Goal: Task Accomplishment & Management: Use online tool/utility

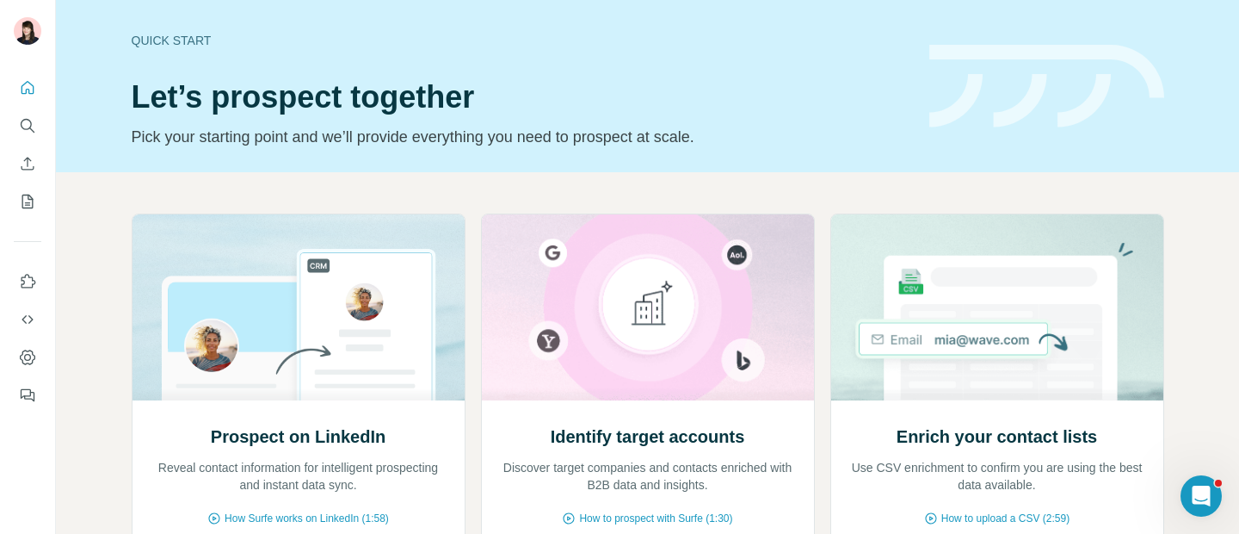
scroll to position [192, 0]
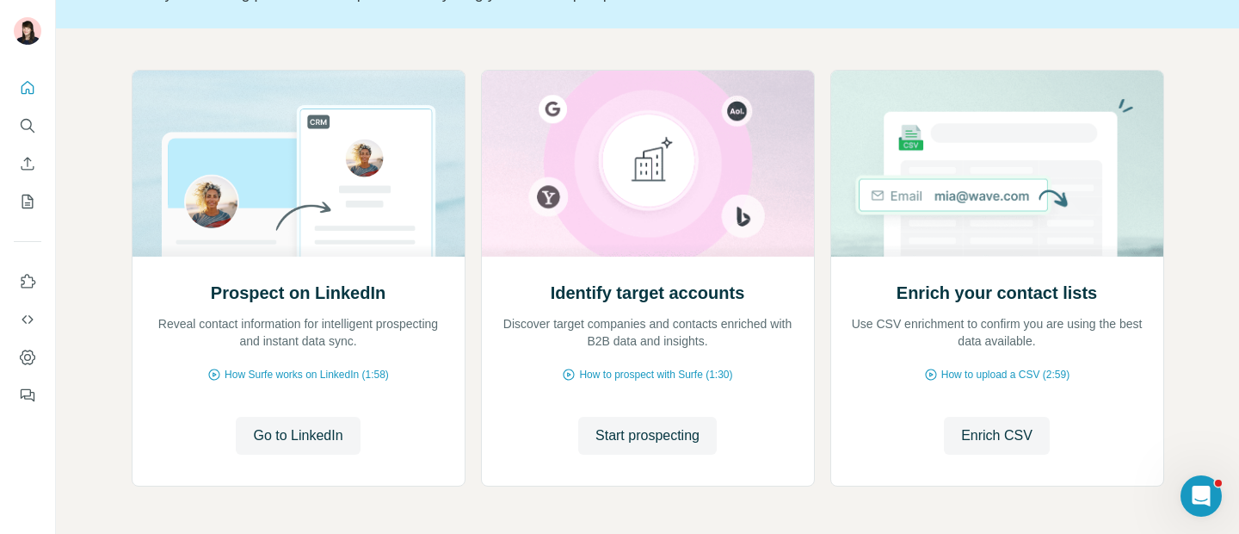
scroll to position [146, 0]
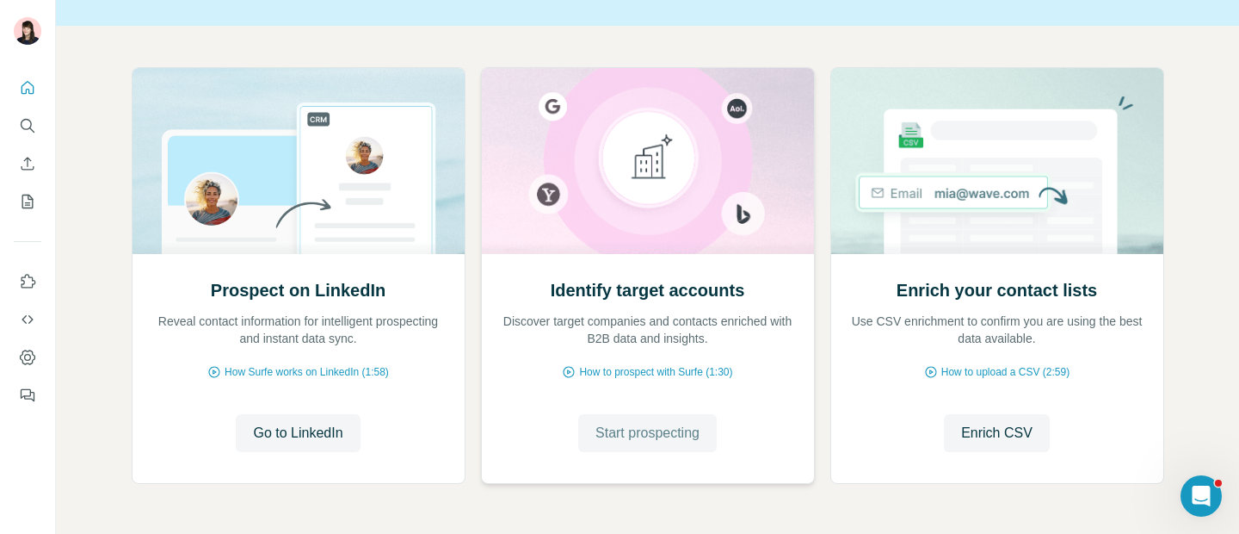
click at [639, 443] on button "Start prospecting" at bounding box center [647, 433] width 139 height 38
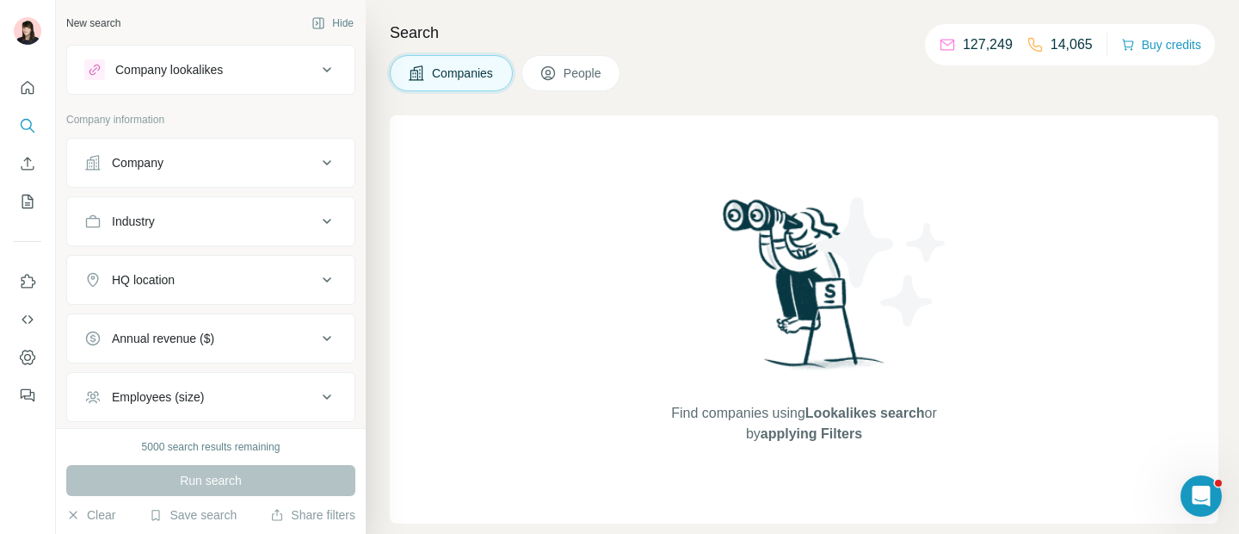
click at [239, 81] on button "Company lookalikes" at bounding box center [210, 69] width 287 height 41
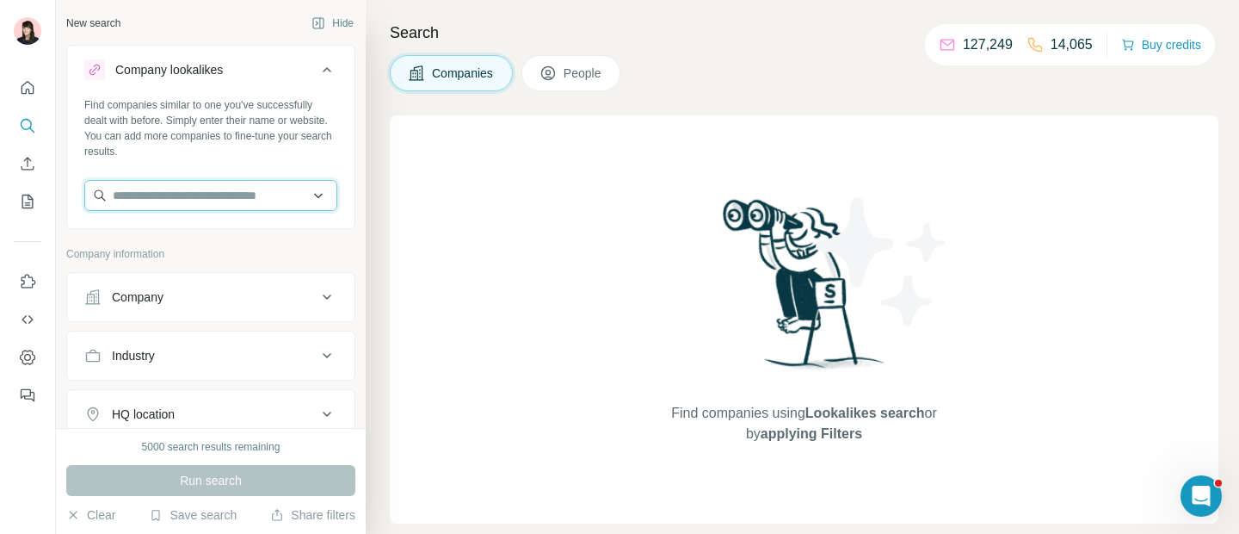
click at [237, 195] on input "text" at bounding box center [210, 195] width 253 height 31
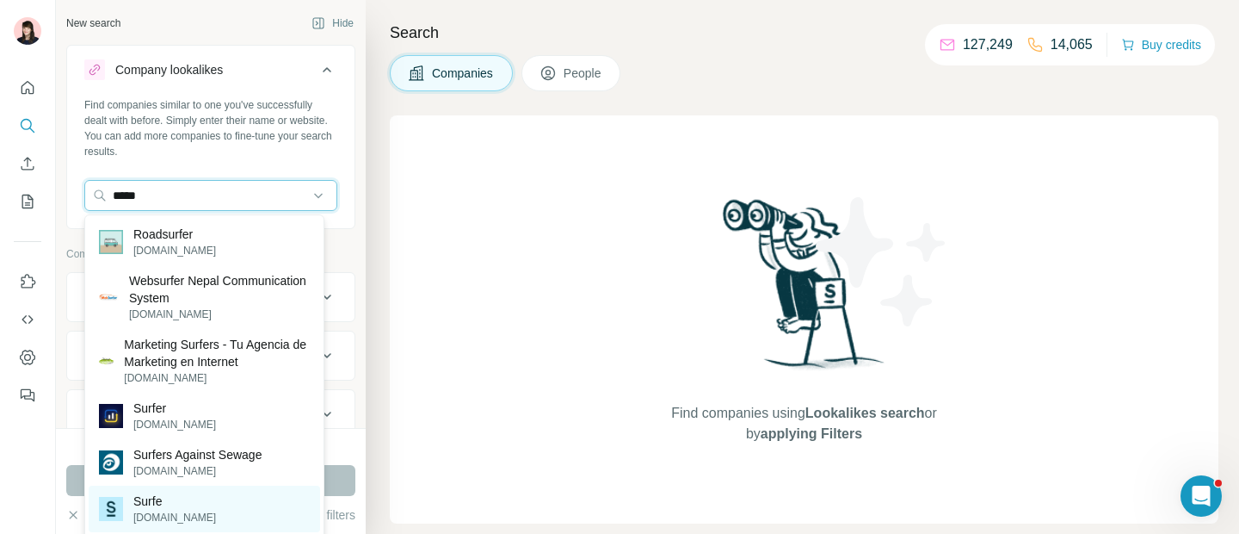
type input "*****"
click at [195, 503] on div "Surfe surfe.com" at bounding box center [205, 508] width 232 height 46
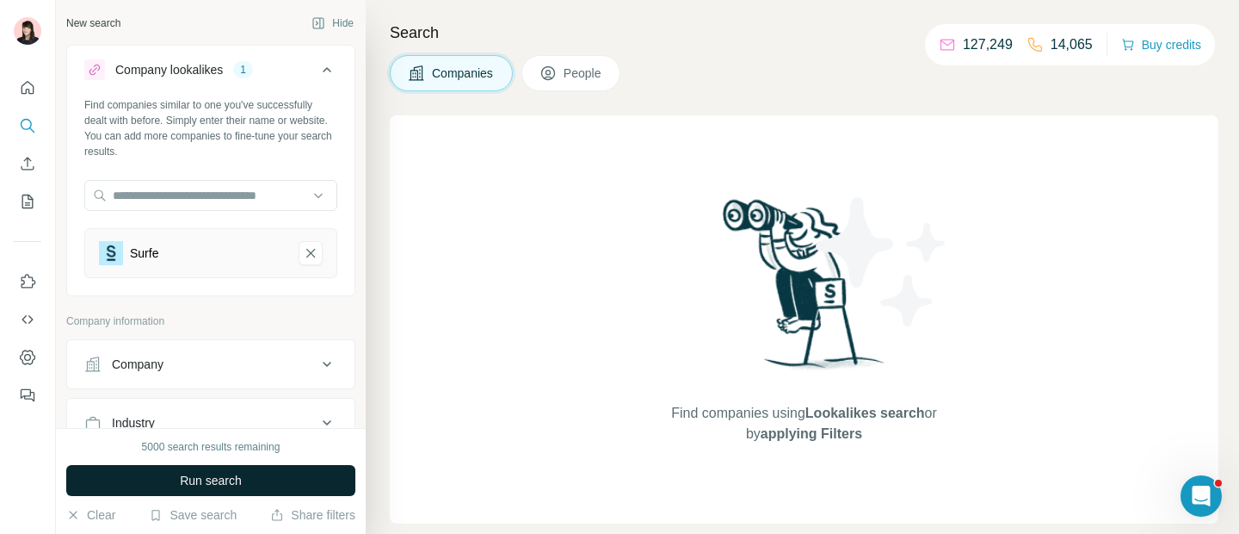
click at [202, 490] on button "Run search" at bounding box center [210, 480] width 289 height 31
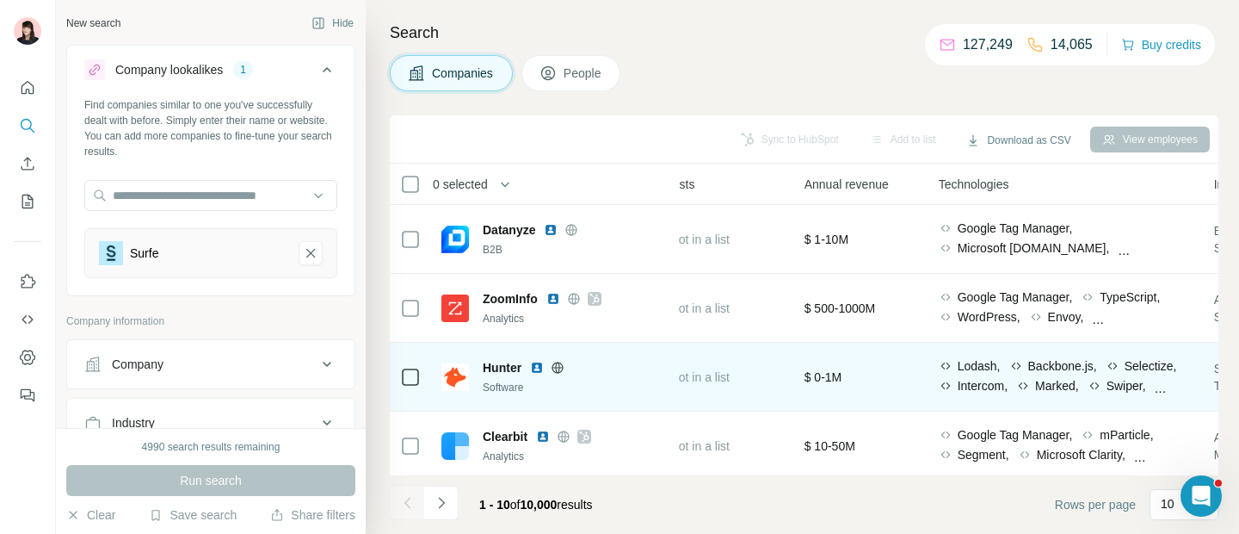
scroll to position [0, 732]
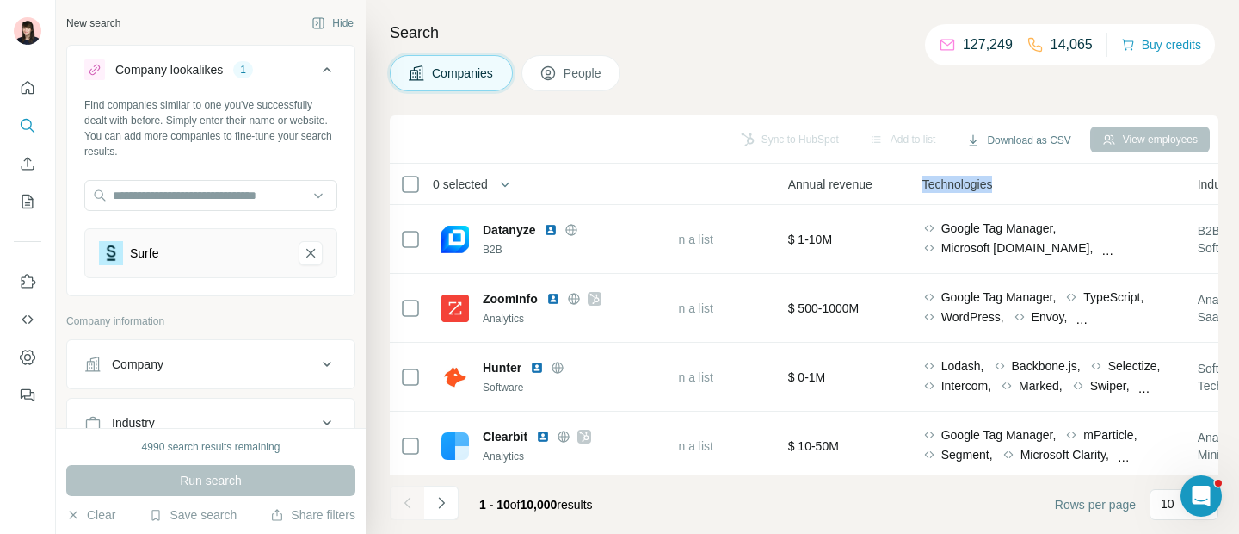
drag, startPoint x: 932, startPoint y: 186, endPoint x: 1013, endPoint y: 186, distance: 80.9
click at [1016, 186] on div "Technologies" at bounding box center [1050, 184] width 255 height 20
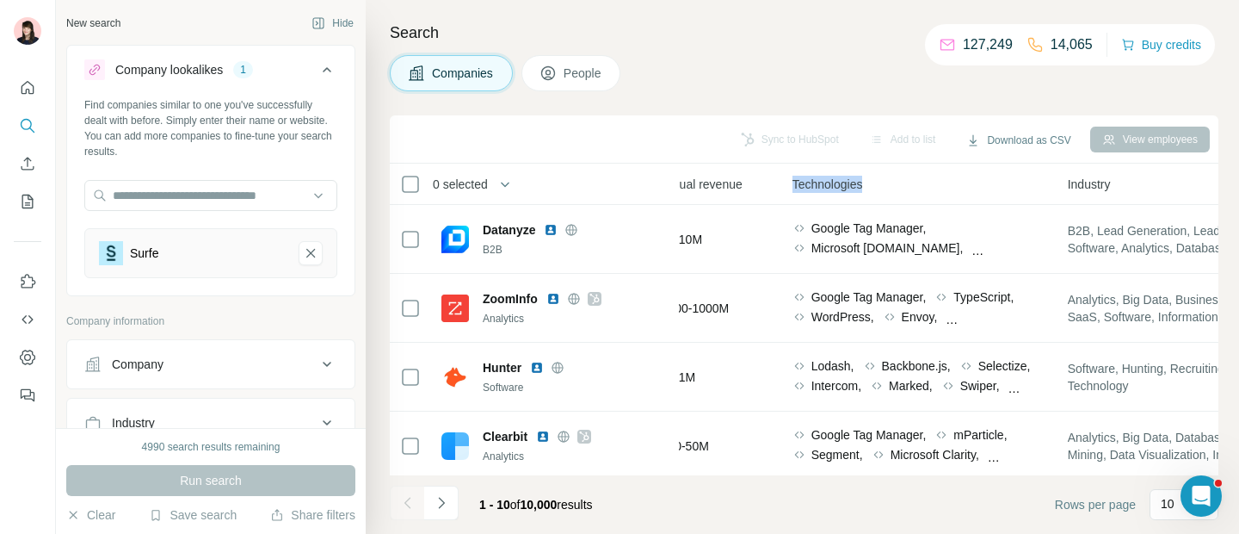
scroll to position [0, 987]
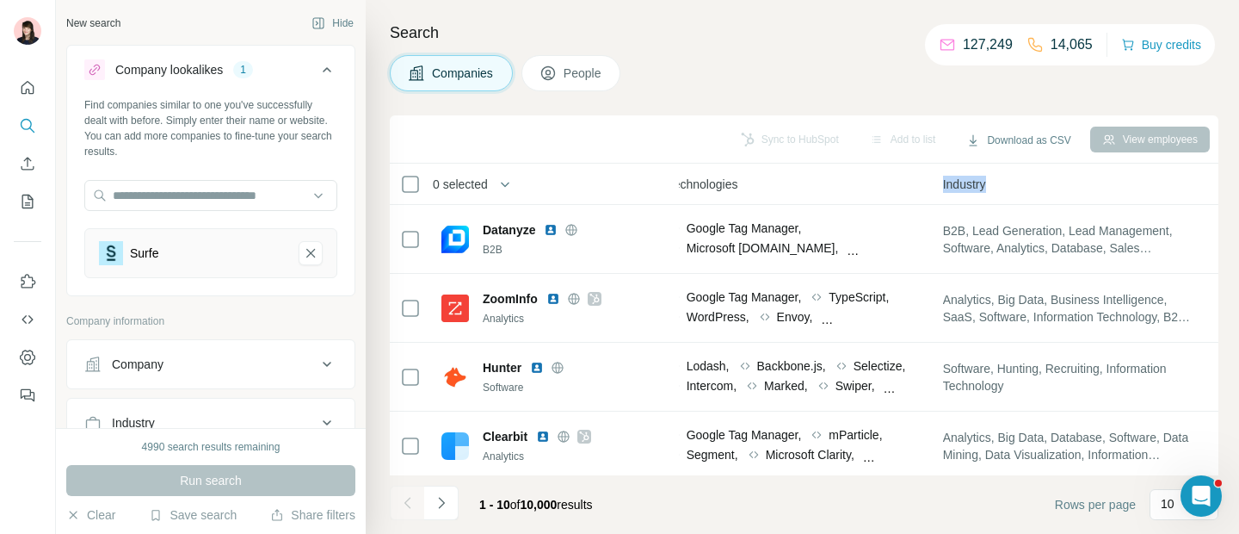
drag, startPoint x: 945, startPoint y: 182, endPoint x: 1011, endPoint y: 182, distance: 66.3
click at [1011, 182] on th "Industry" at bounding box center [1070, 184] width 275 height 41
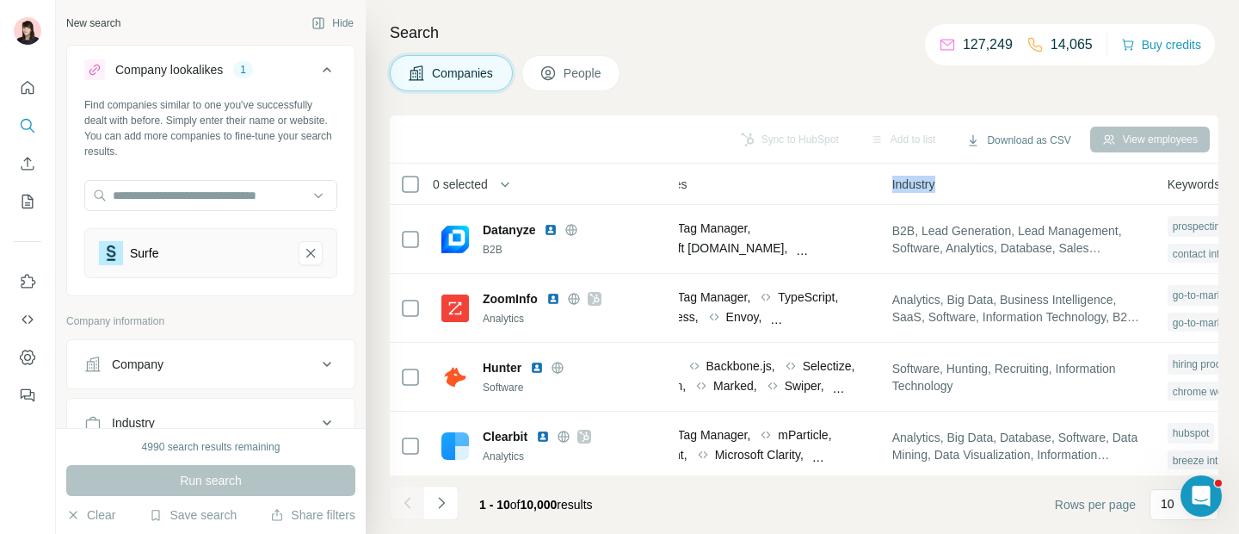
scroll to position [0, 1108]
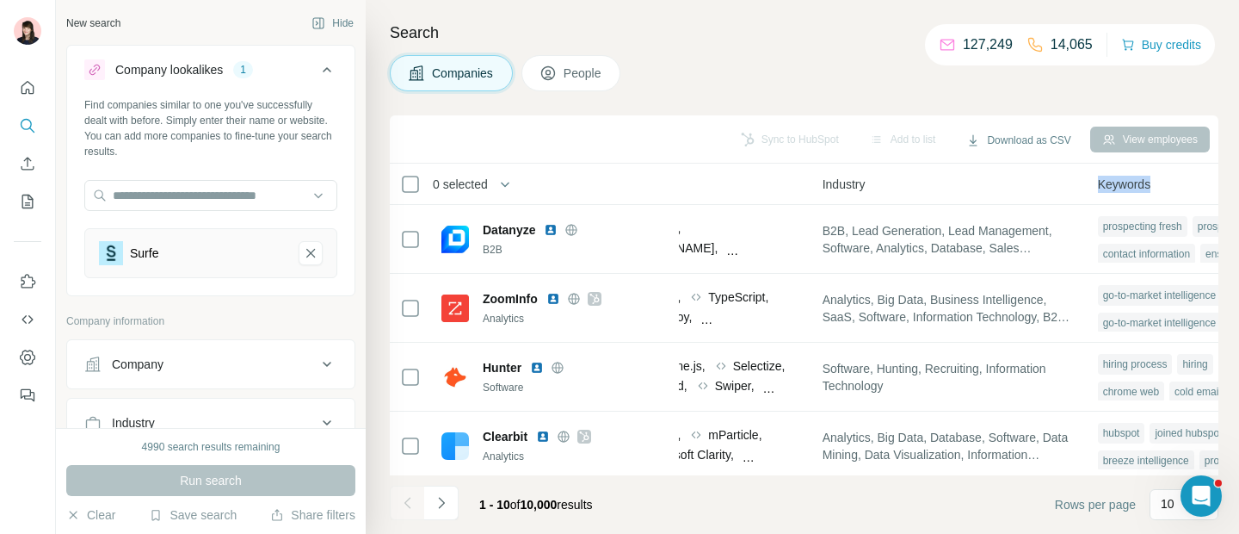
drag, startPoint x: 1107, startPoint y: 183, endPoint x: 1170, endPoint y: 183, distance: 62.8
click at [1170, 183] on div "Keywords" at bounding box center [1225, 184] width 255 height 20
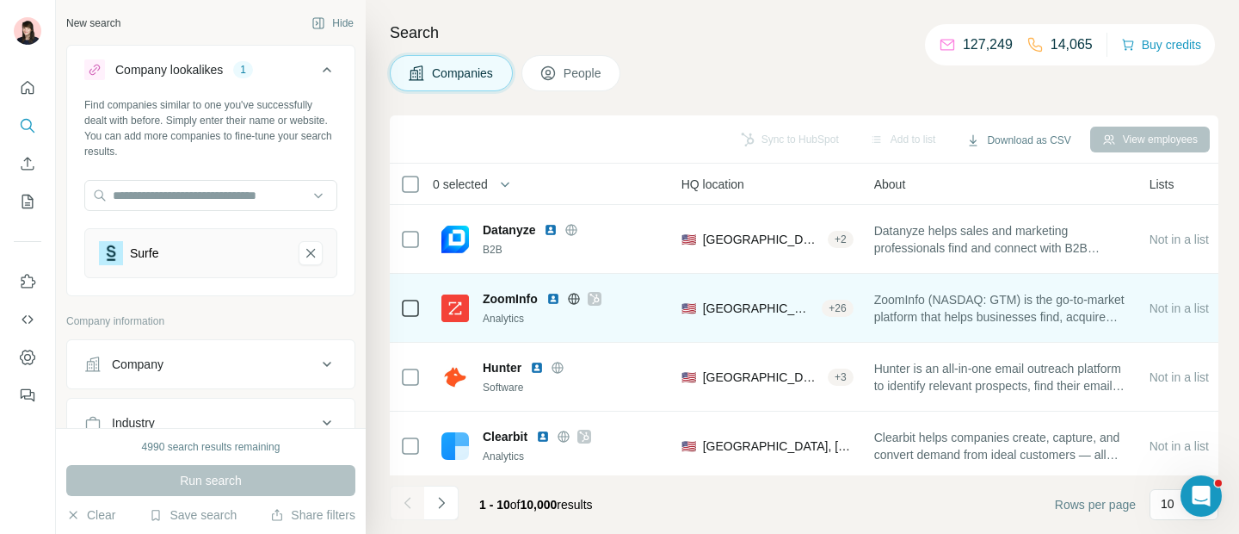
scroll to position [0, 0]
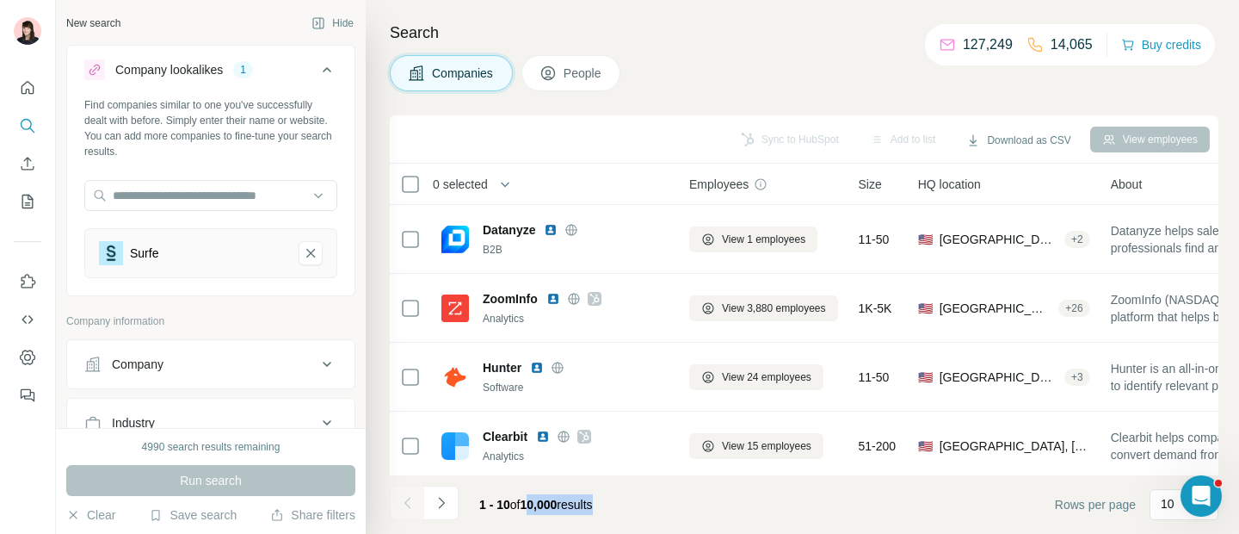
drag, startPoint x: 528, startPoint y: 499, endPoint x: 615, endPoint y: 499, distance: 86.9
click at [607, 499] on div "1 - 10 of 10,000 results" at bounding box center [536, 504] width 141 height 38
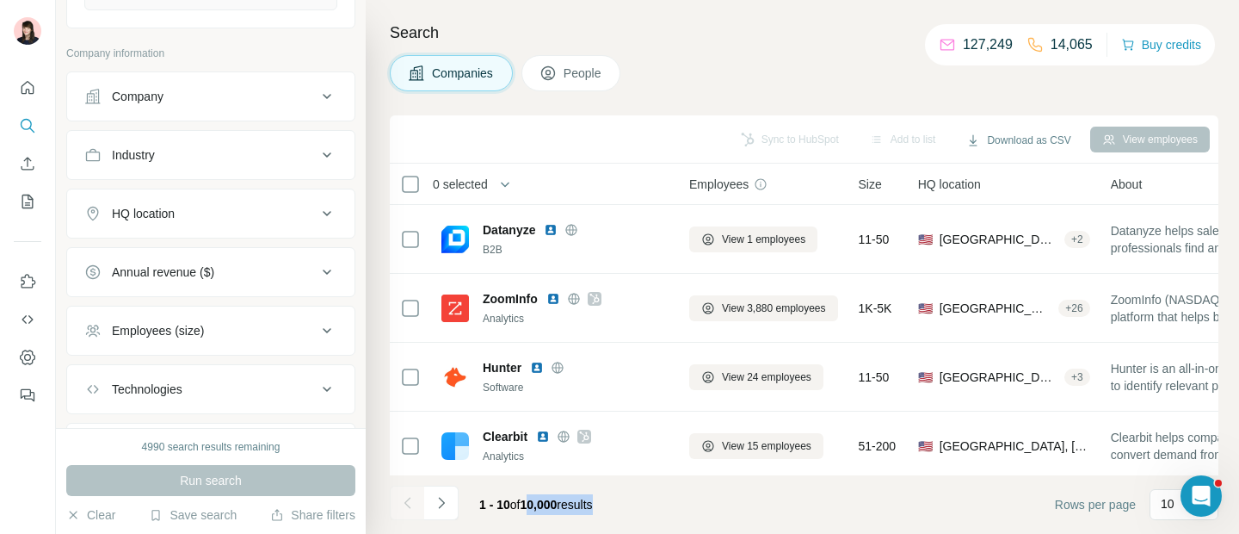
scroll to position [272, 0]
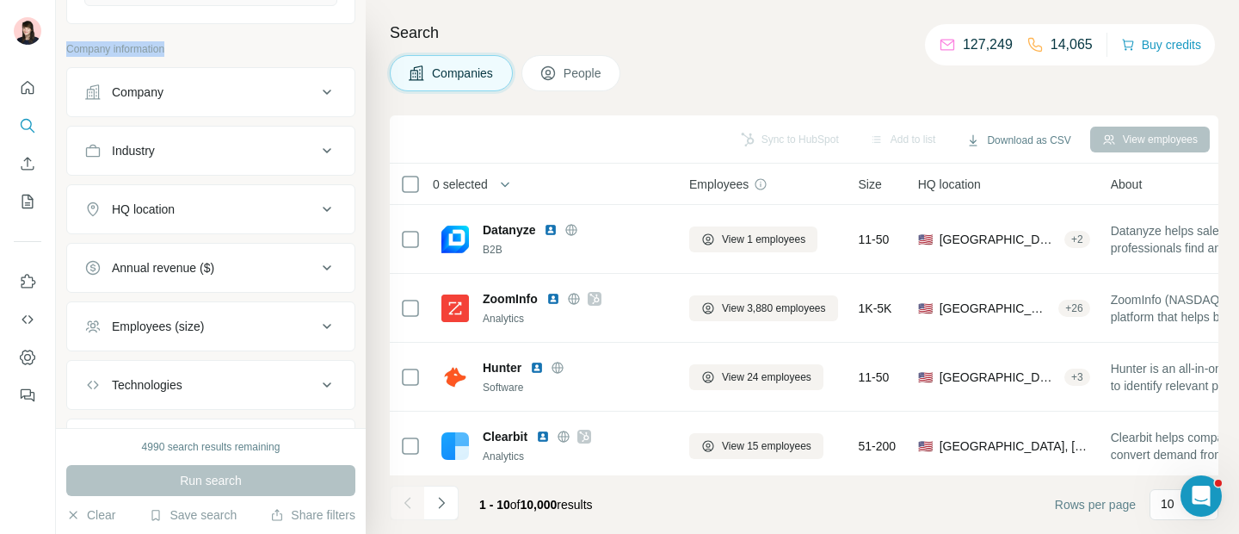
drag, startPoint x: 67, startPoint y: 46, endPoint x: 176, endPoint y: 51, distance: 109.4
click at [176, 51] on p "Company information" at bounding box center [210, 48] width 289 height 15
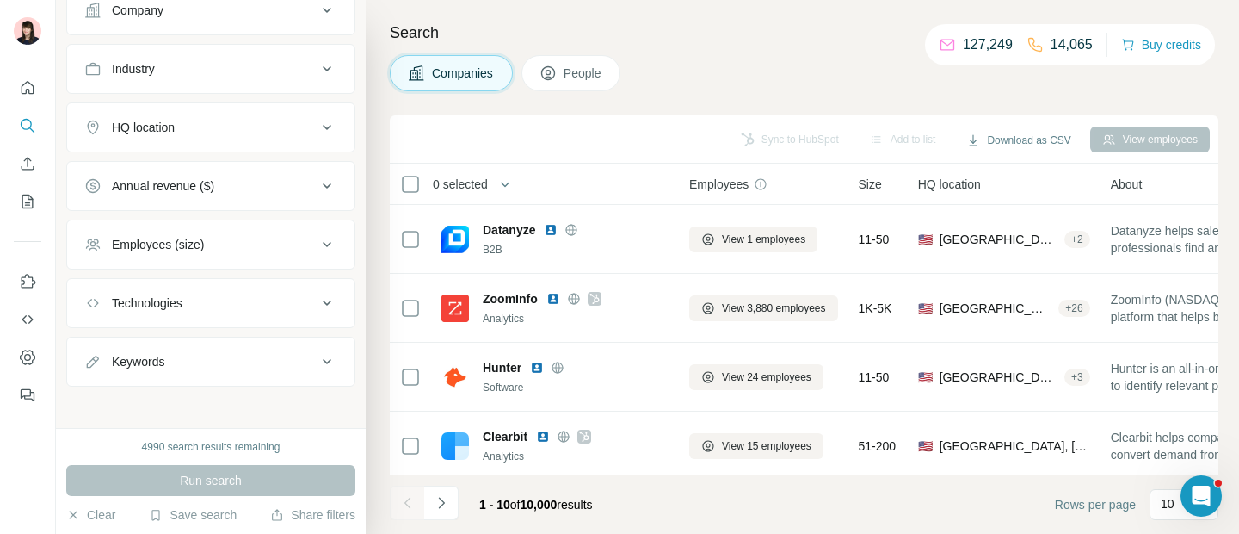
scroll to position [361, 0]
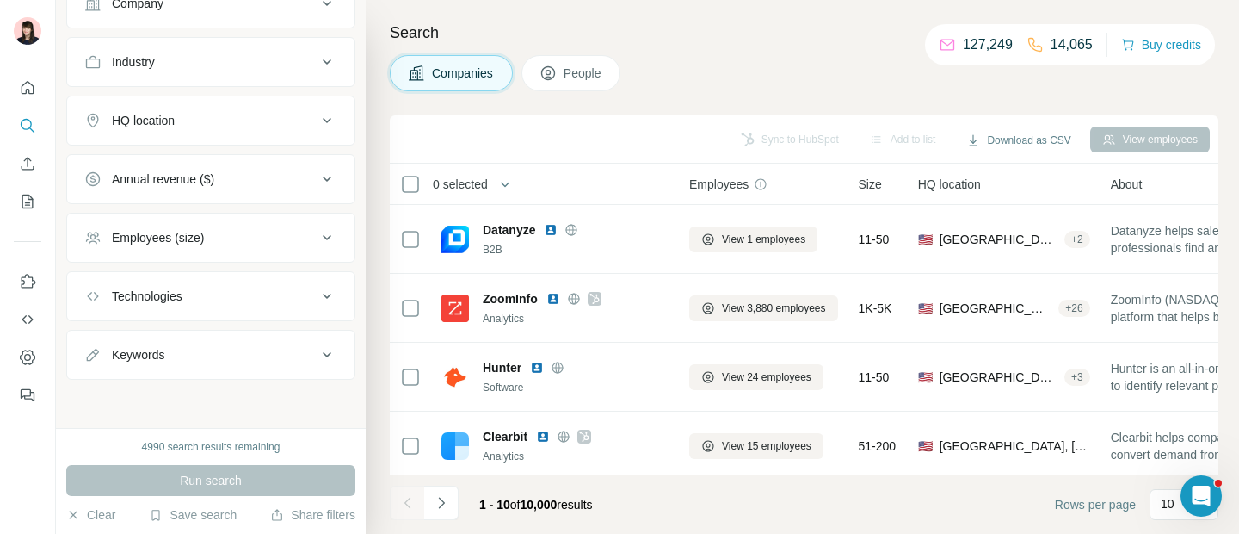
click at [229, 126] on div "HQ location" at bounding box center [200, 120] width 232 height 17
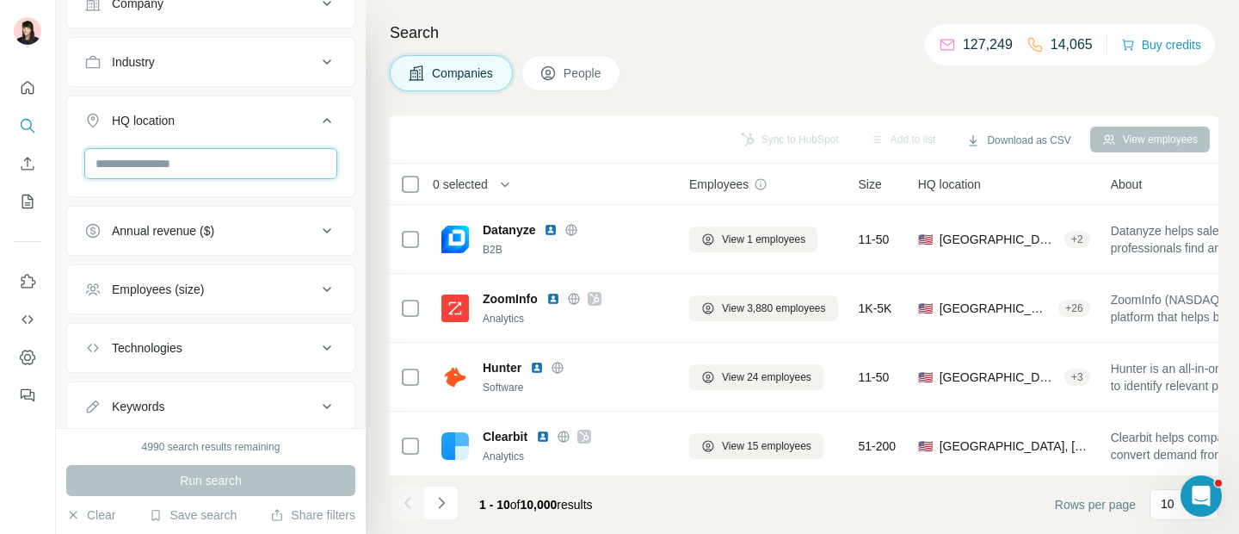
click at [215, 166] on input "text" at bounding box center [210, 163] width 253 height 31
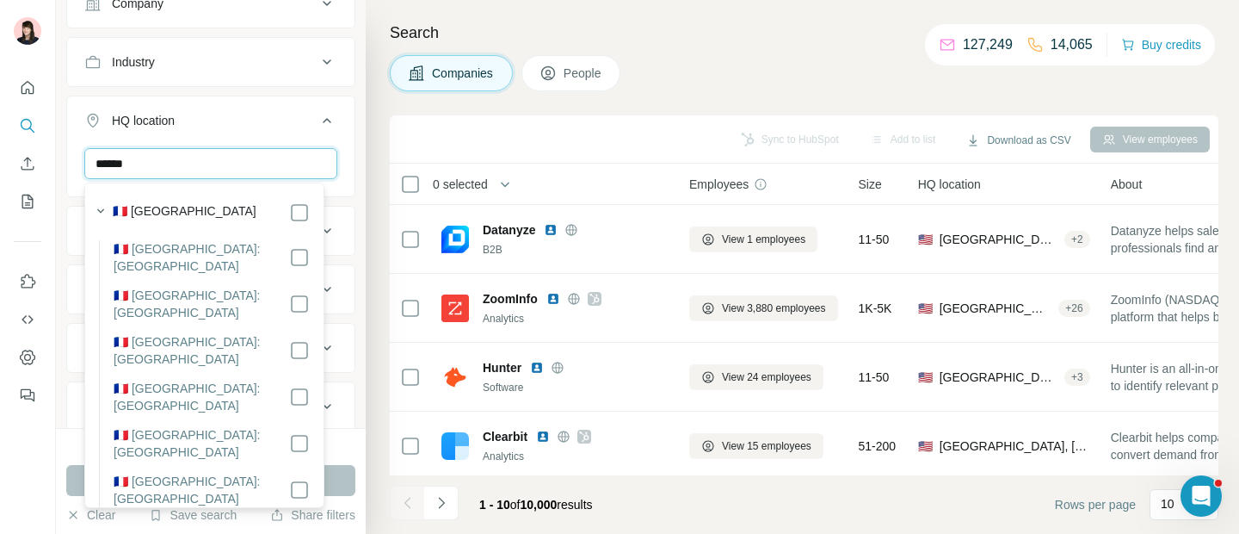
type input "******"
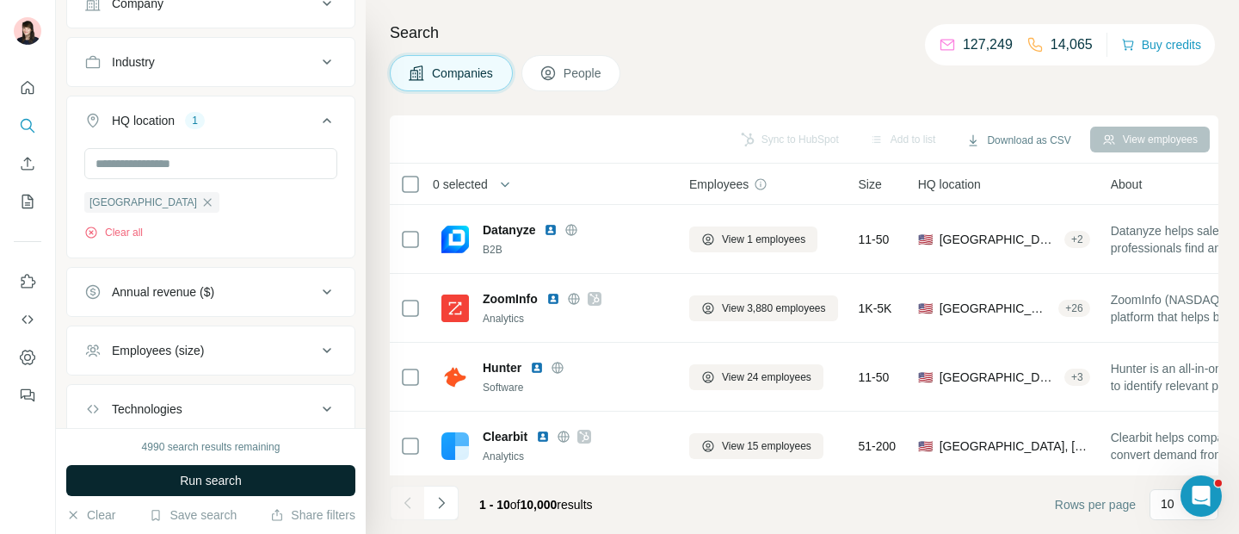
click at [343, 481] on button "Run search" at bounding box center [210, 480] width 289 height 31
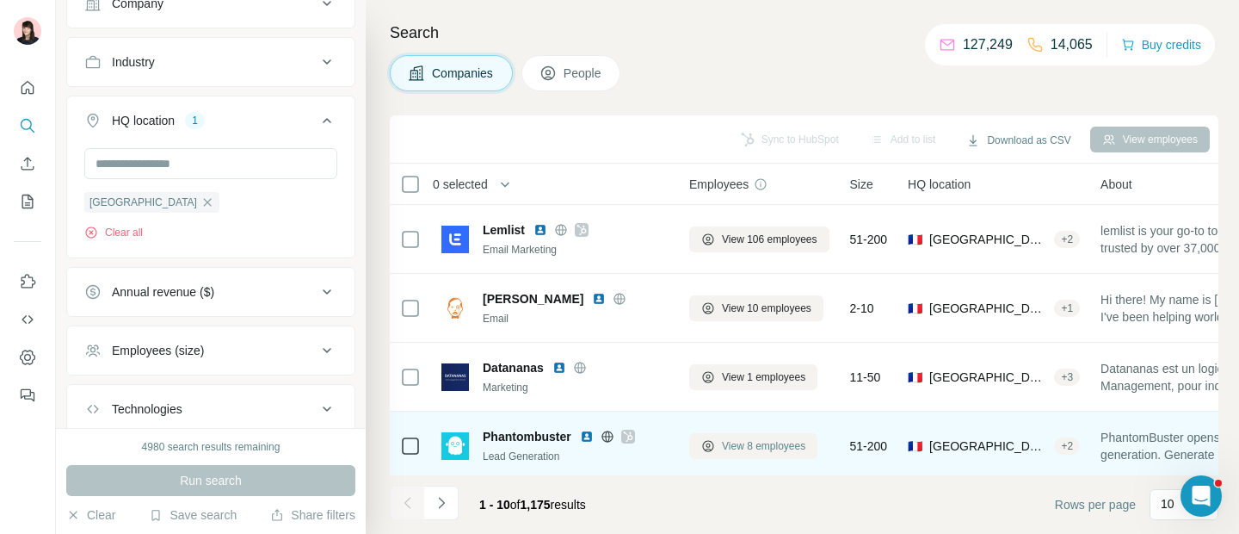
click at [755, 446] on span "View 8 employees" at bounding box center [763, 445] width 83 height 15
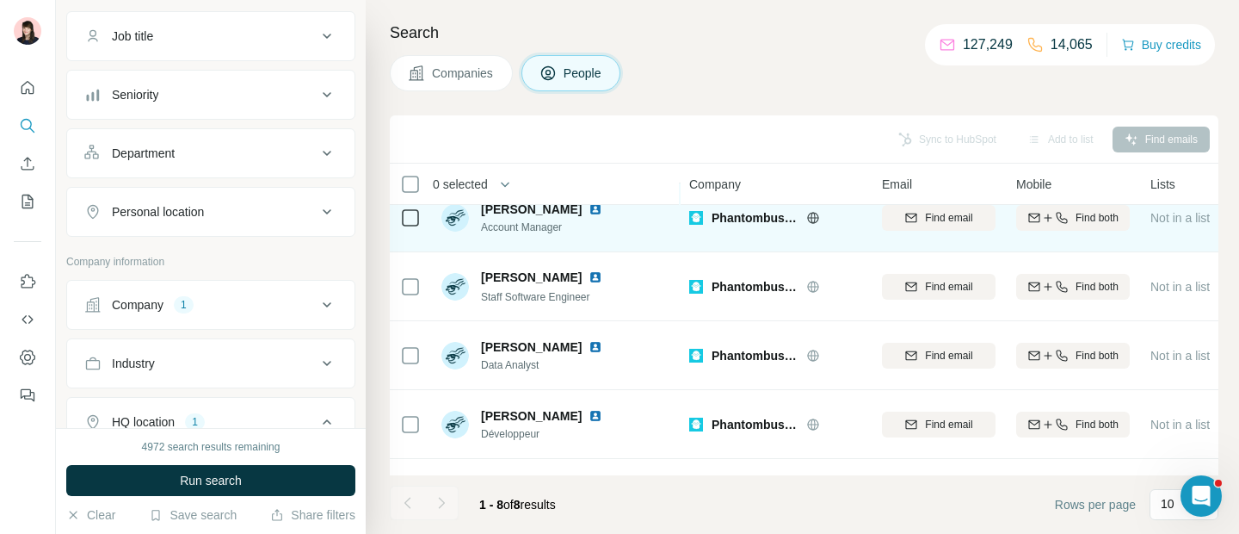
scroll to position [5, 0]
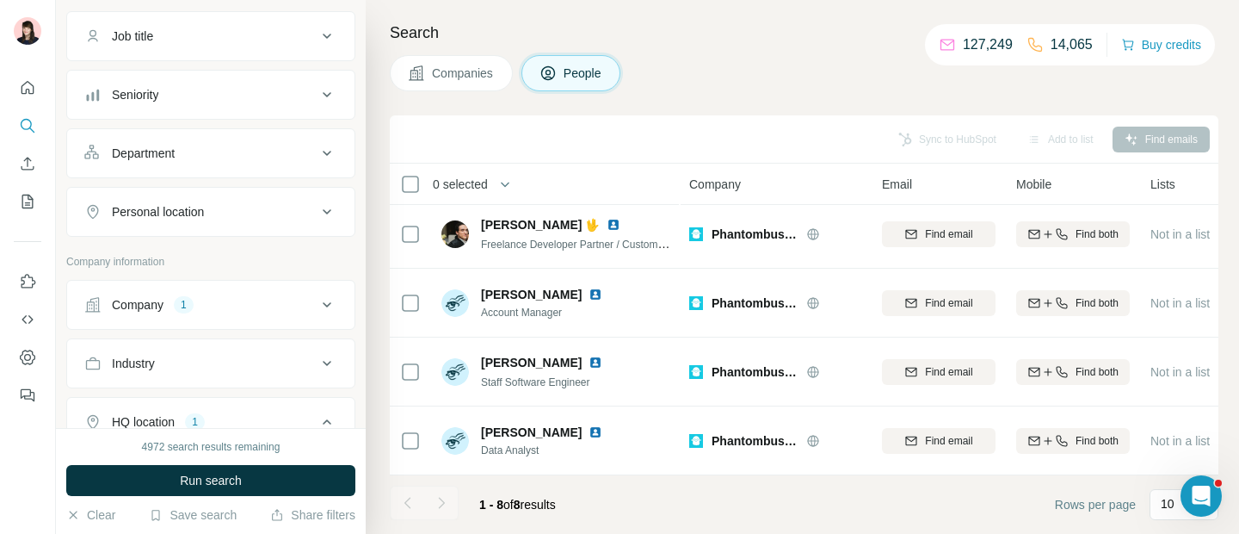
click at [445, 70] on span "Companies" at bounding box center [463, 73] width 63 height 17
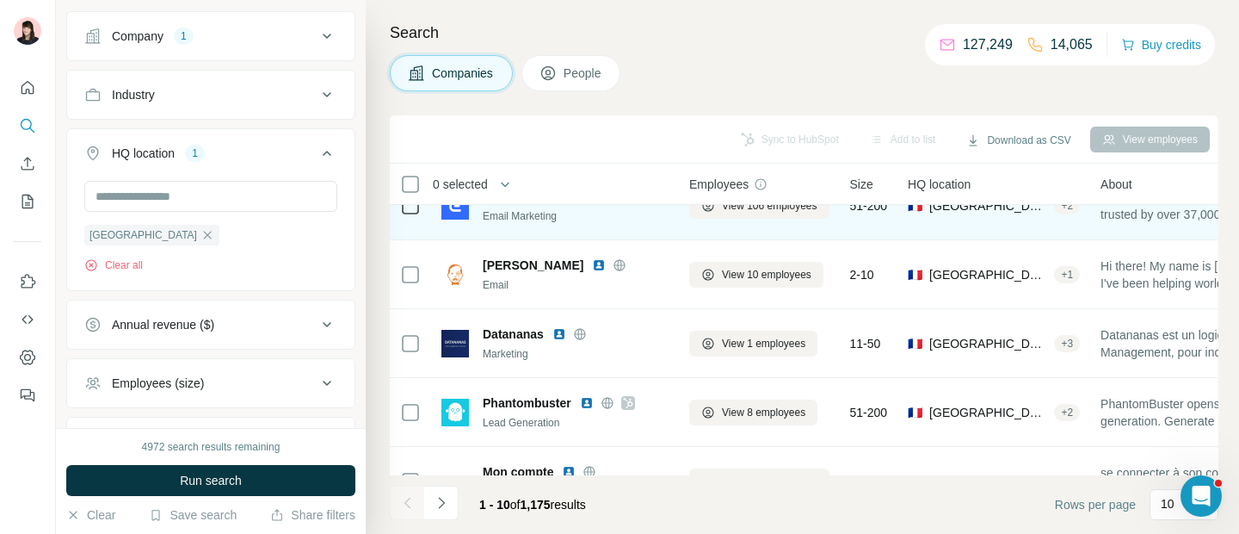
scroll to position [18, 0]
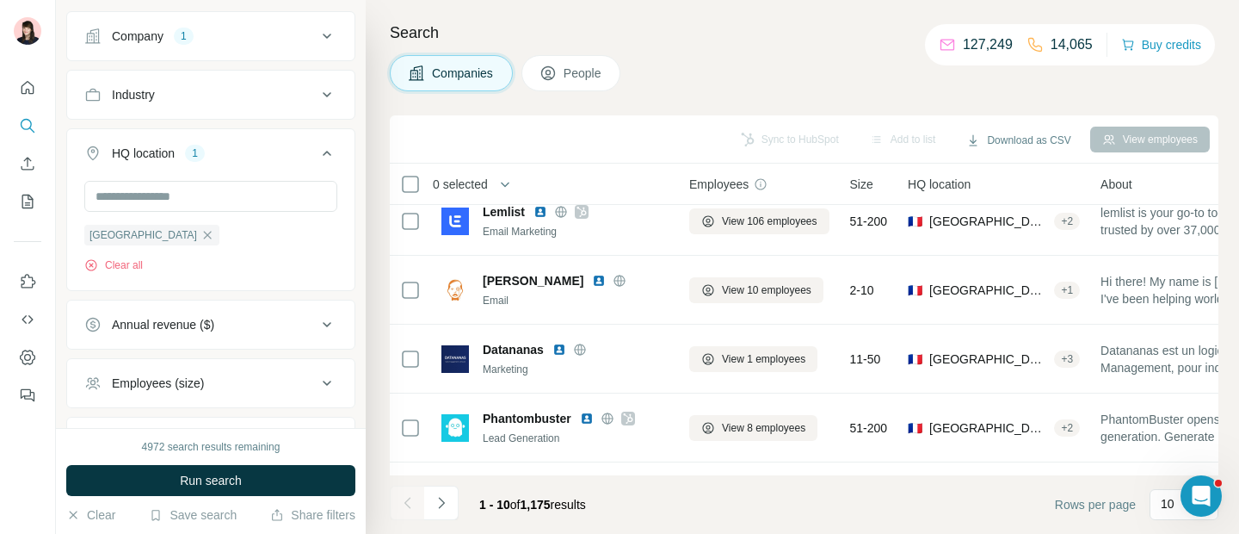
click at [586, 82] on button "People" at bounding box center [572, 73] width 100 height 36
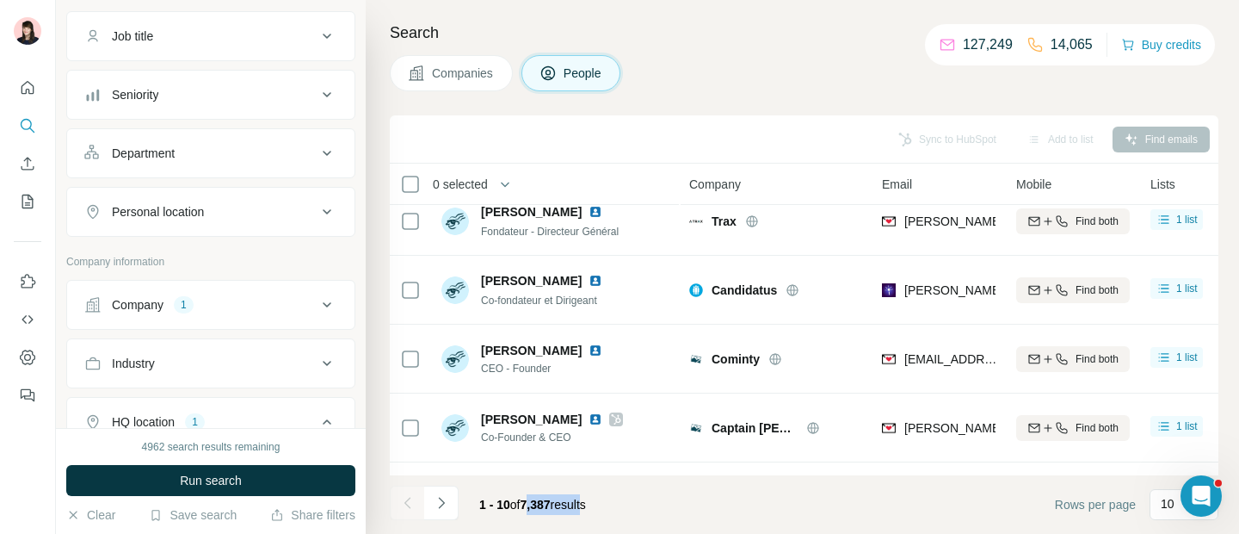
drag, startPoint x: 529, startPoint y: 502, endPoint x: 596, endPoint y: 504, distance: 67.2
click at [586, 504] on span "1 - 10 of 7,387 results" at bounding box center [532, 504] width 107 height 14
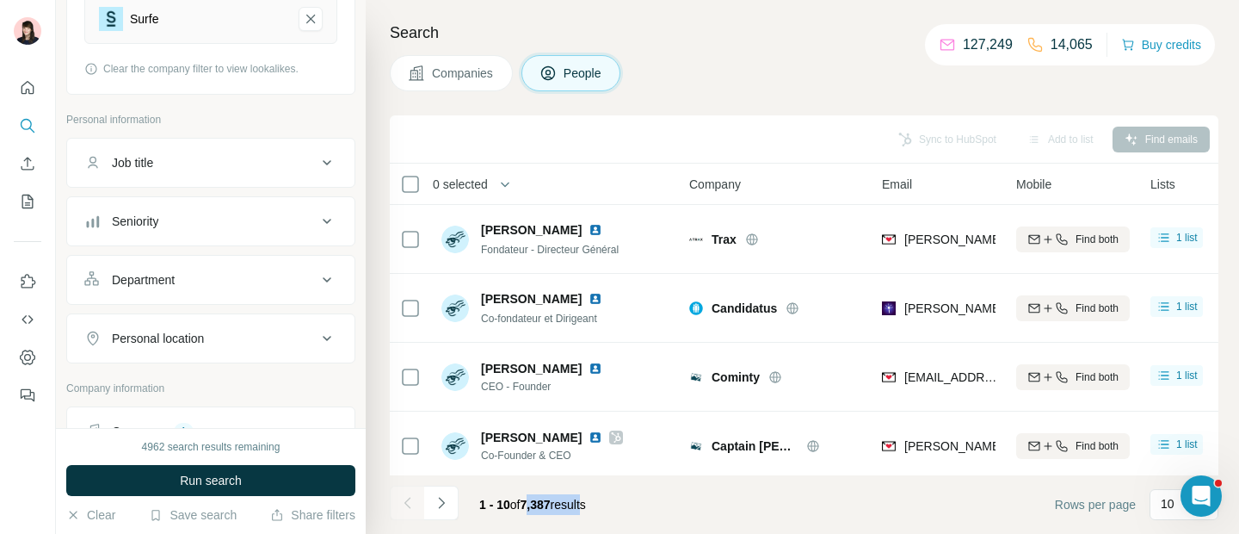
scroll to position [233, 0]
drag, startPoint x: 65, startPoint y: 117, endPoint x: 178, endPoint y: 119, distance: 112.8
click at [179, 119] on p "Personal information" at bounding box center [210, 120] width 289 height 15
click at [225, 209] on button "Seniority" at bounding box center [210, 221] width 287 height 41
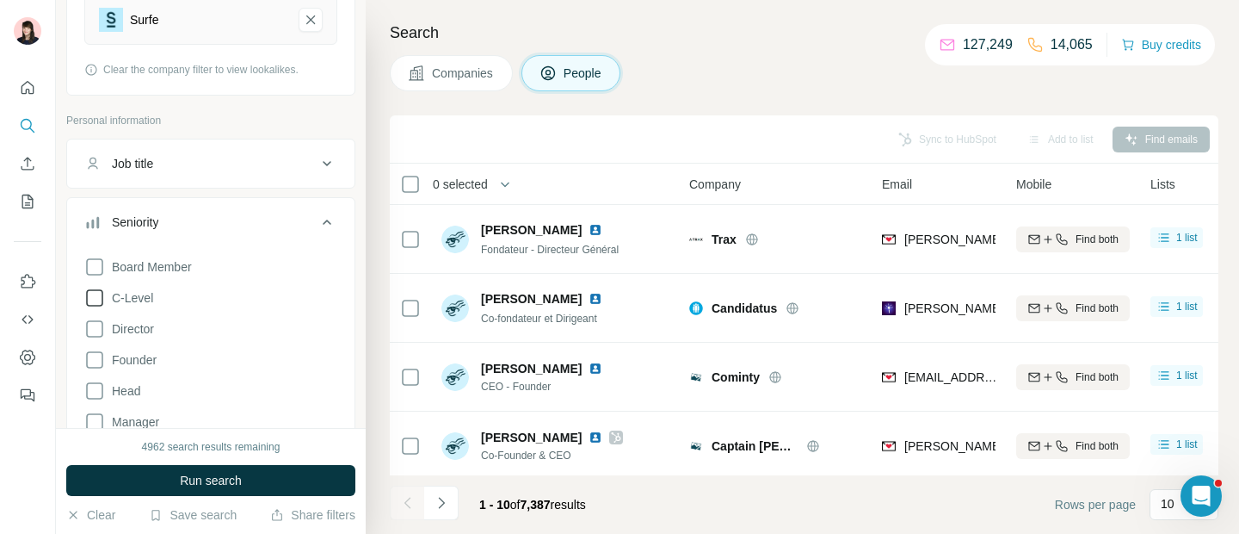
click at [98, 294] on icon at bounding box center [94, 297] width 21 height 21
click at [210, 480] on span "Run search" at bounding box center [211, 480] width 62 height 17
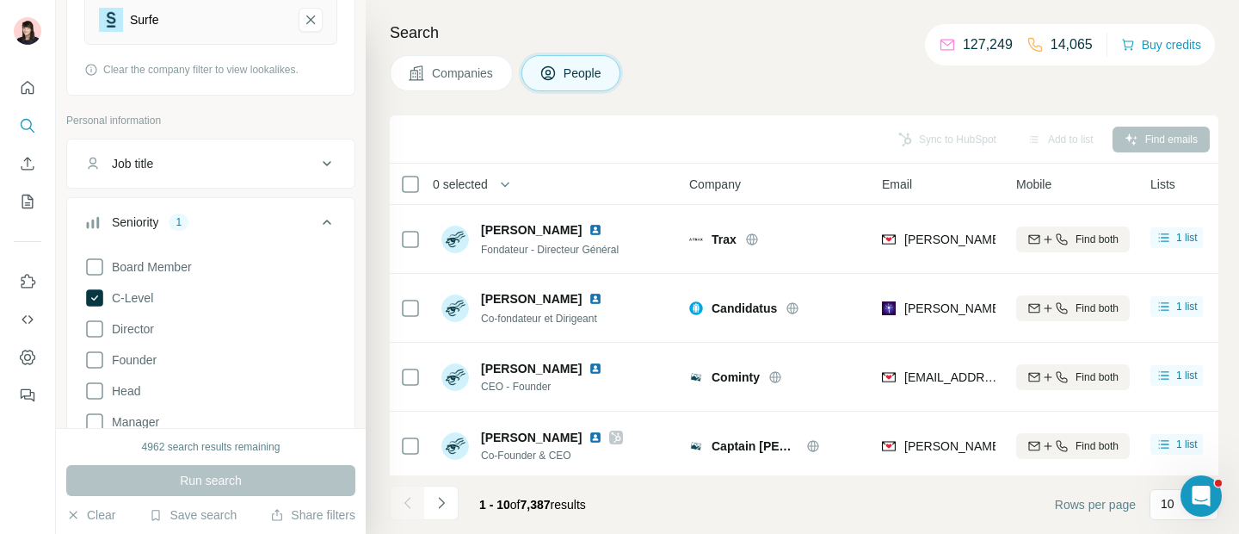
click at [318, 225] on icon at bounding box center [327, 222] width 21 height 21
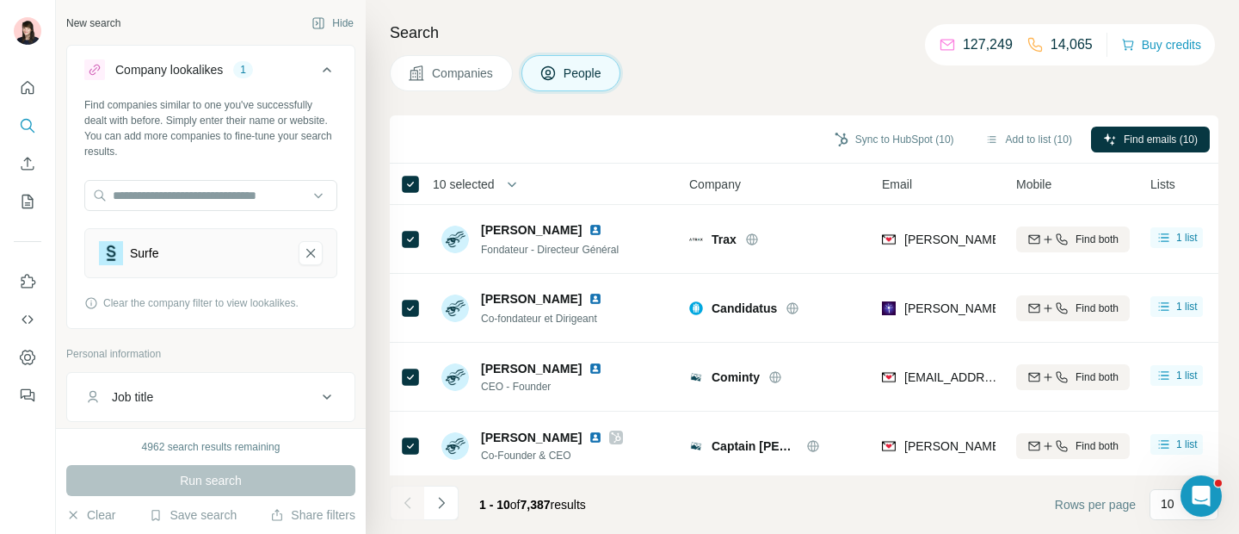
click at [317, 73] on icon at bounding box center [327, 69] width 21 height 21
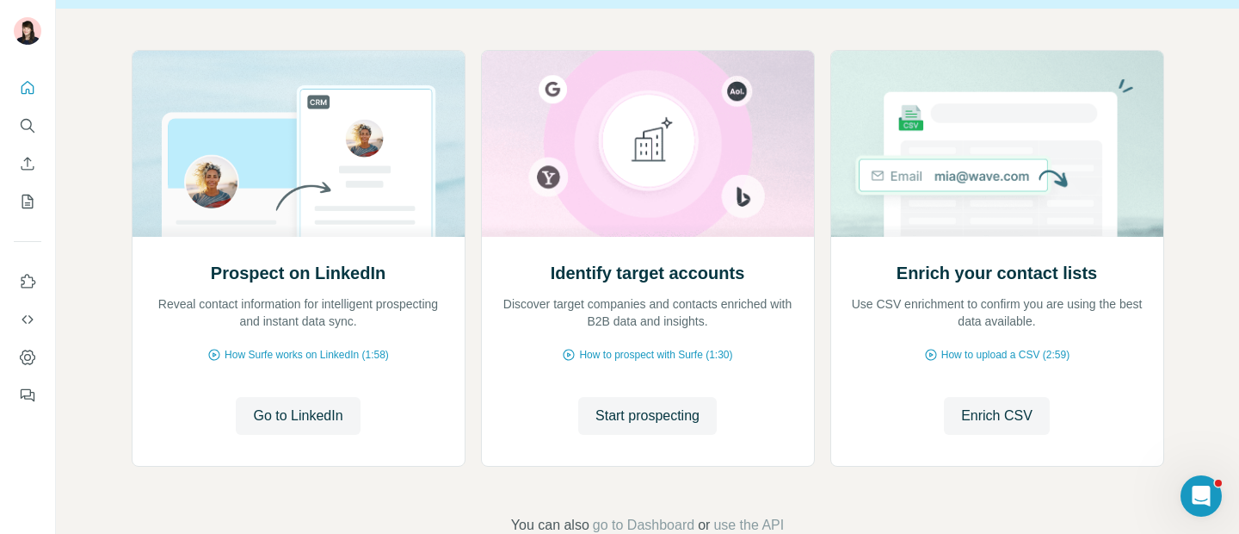
scroll to position [160, 0]
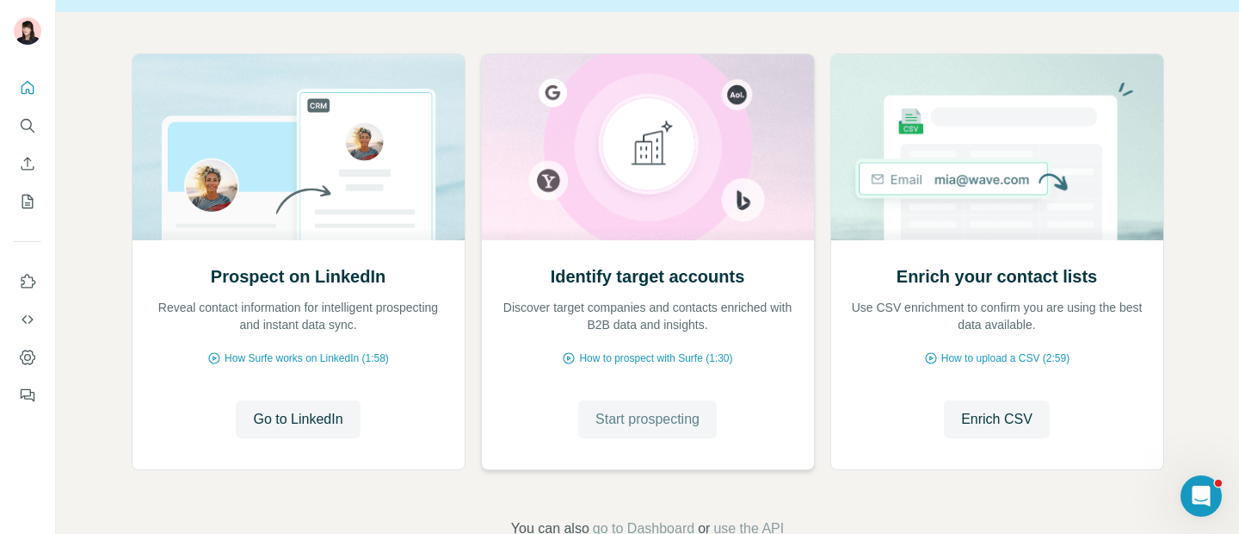
click at [685, 423] on span "Start prospecting" at bounding box center [648, 419] width 104 height 21
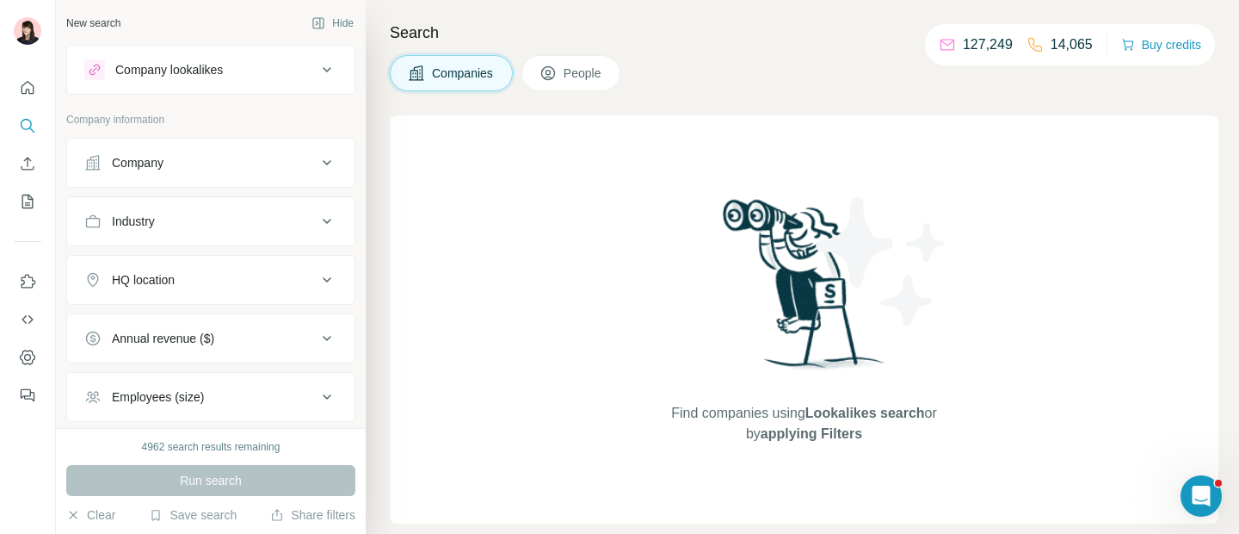
click at [199, 161] on div "Company" at bounding box center [200, 162] width 232 height 17
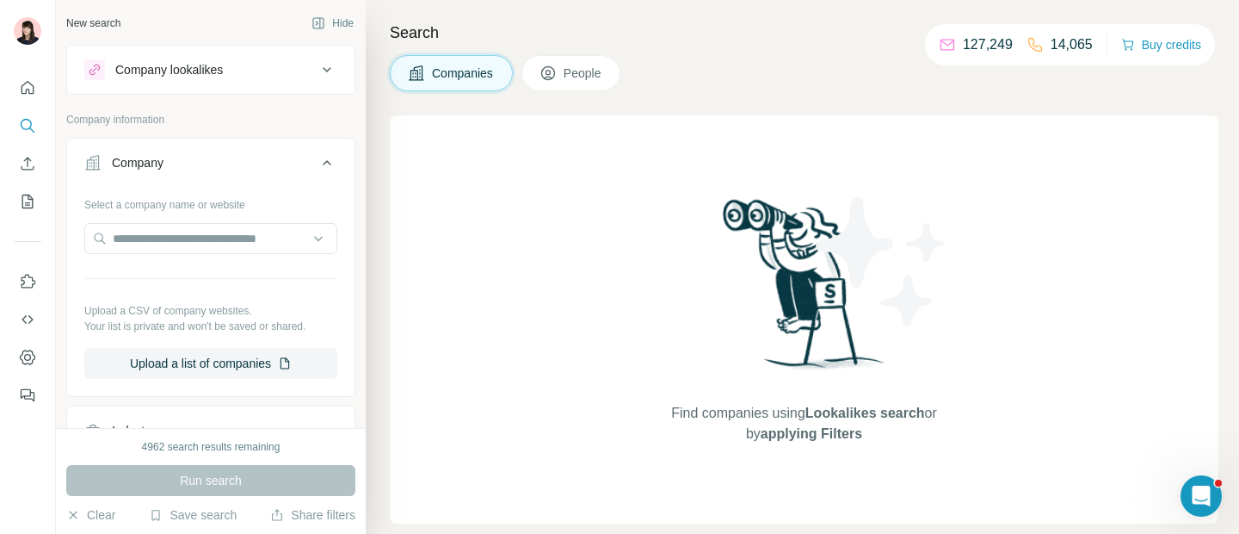
scroll to position [34, 0]
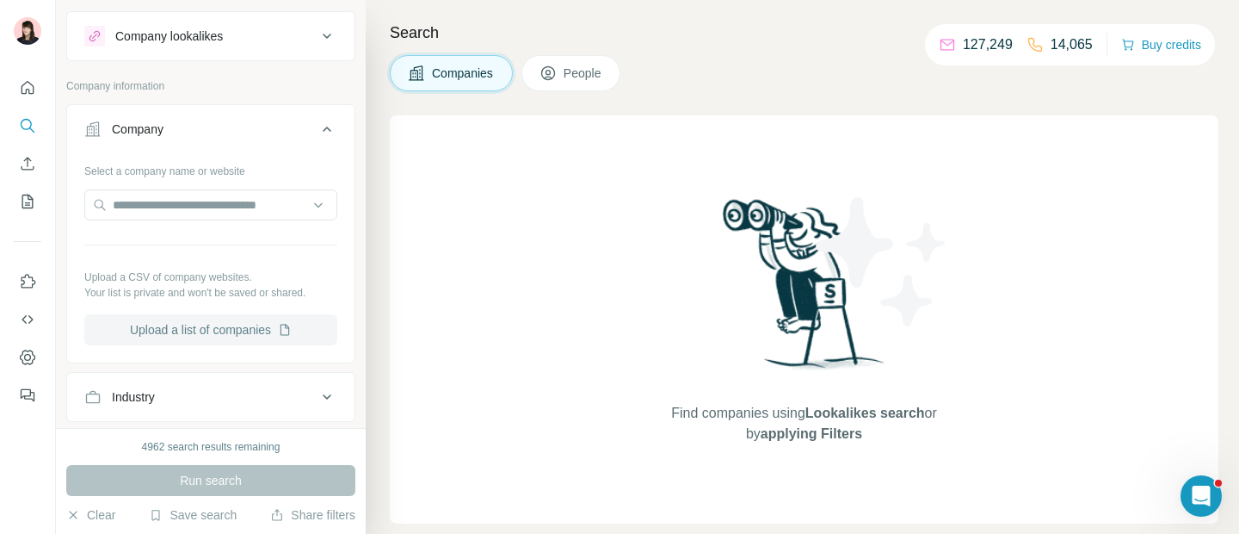
click at [232, 328] on button "Upload a list of companies" at bounding box center [210, 329] width 253 height 31
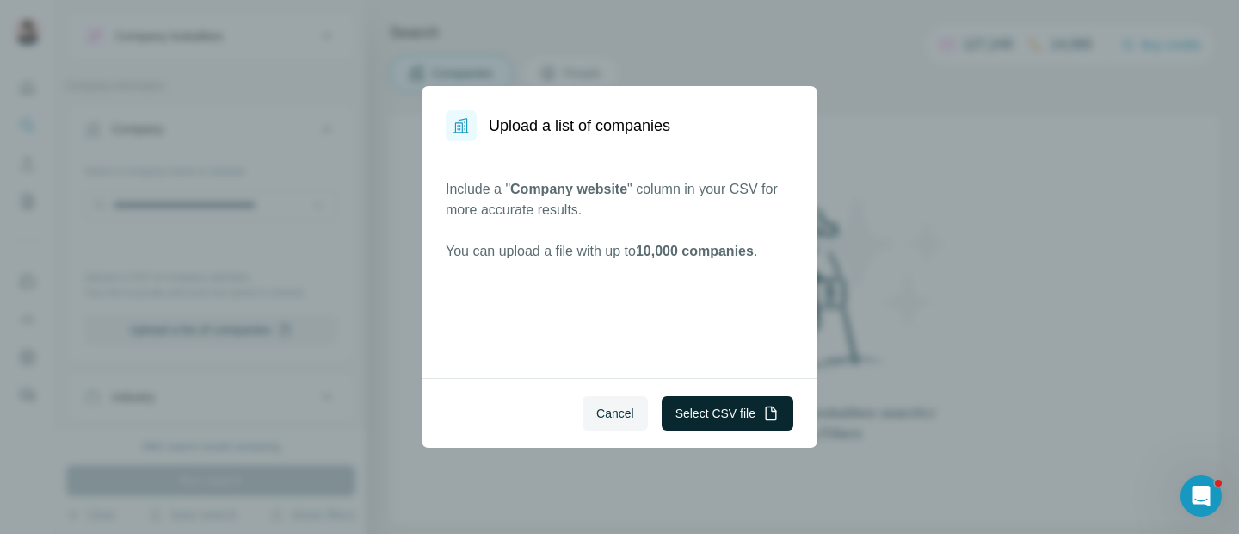
click at [731, 421] on button "Select CSV file" at bounding box center [728, 413] width 132 height 34
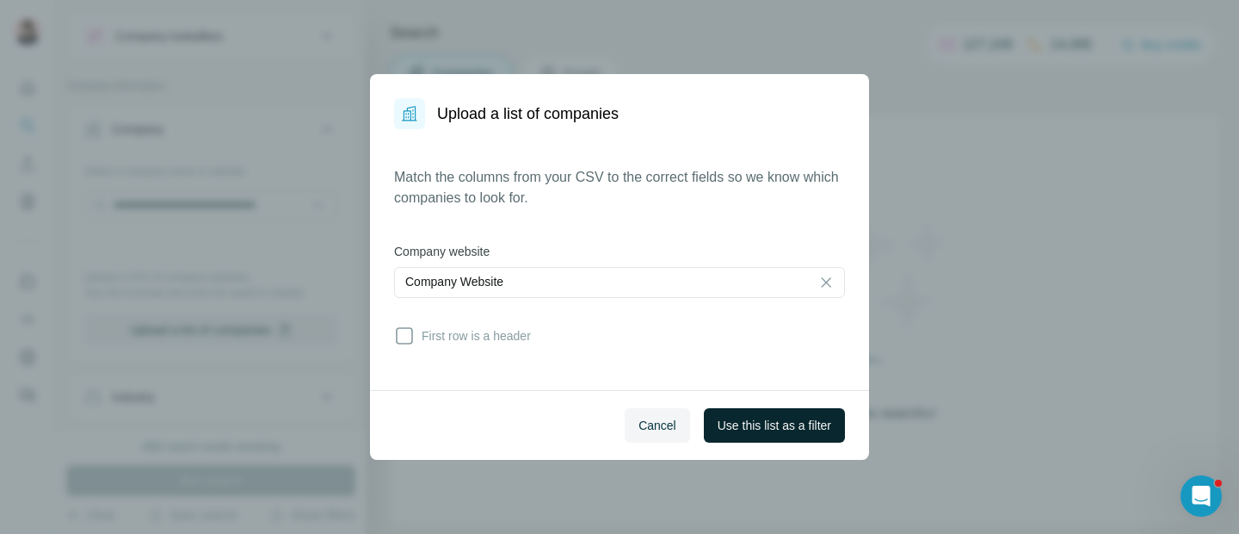
click at [799, 415] on button "Use this list as a filter" at bounding box center [774, 425] width 141 height 34
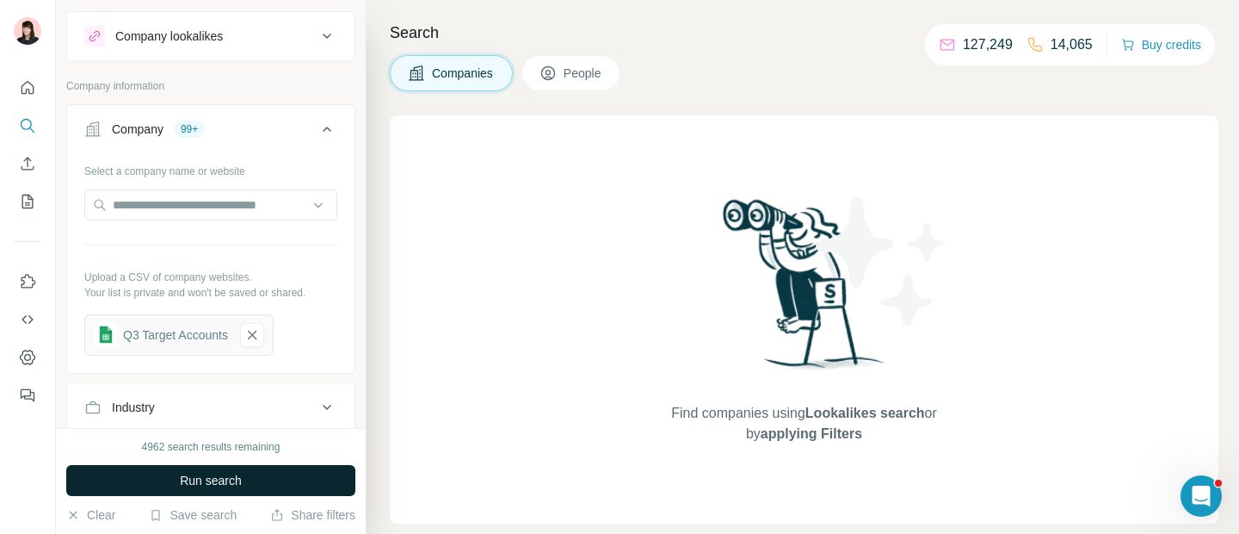
click at [241, 478] on span "Run search" at bounding box center [211, 480] width 62 height 17
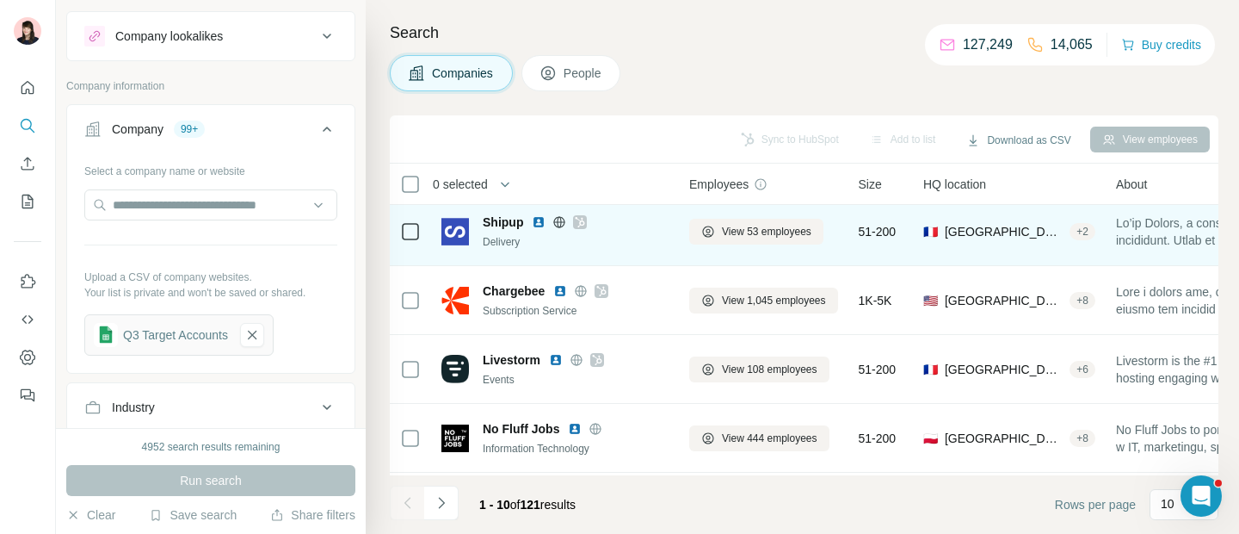
scroll to position [0, 0]
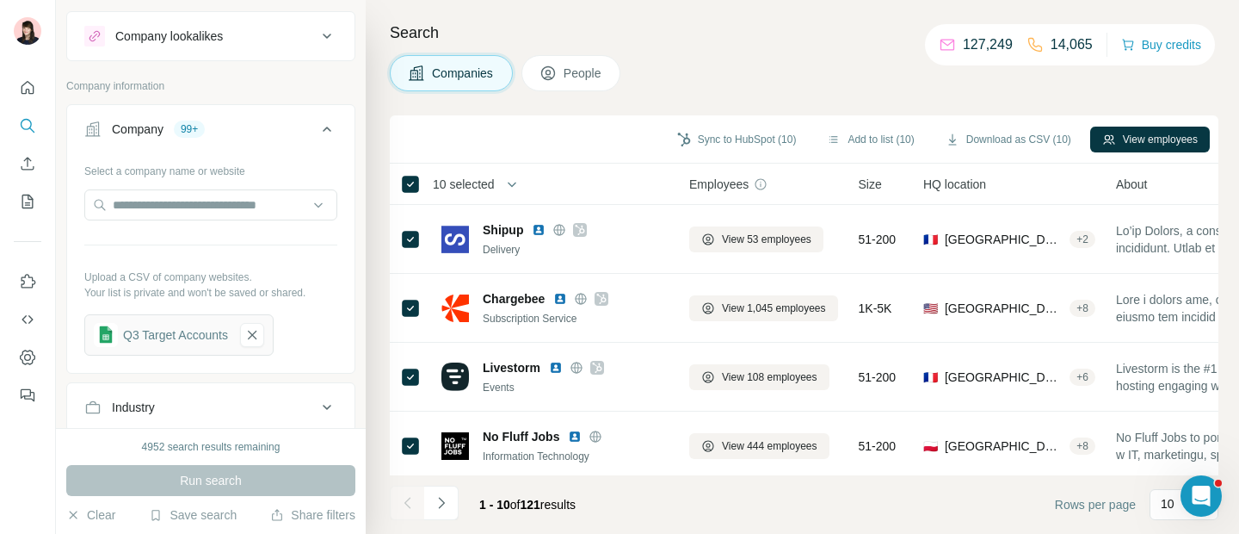
click at [603, 75] on span "People" at bounding box center [584, 73] width 40 height 17
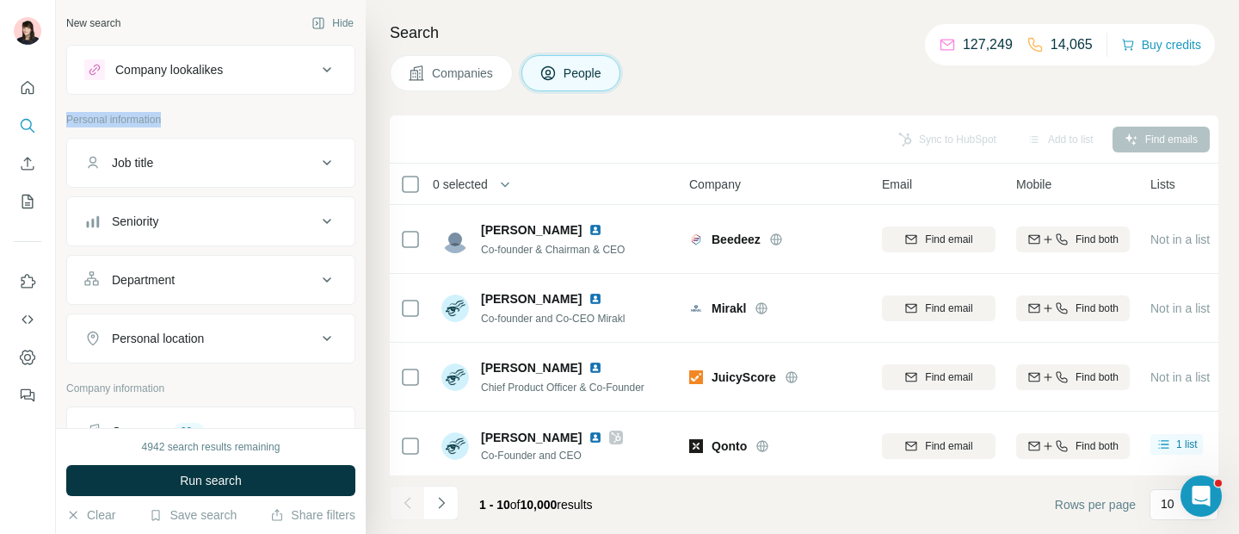
drag, startPoint x: 65, startPoint y: 115, endPoint x: 177, endPoint y: 115, distance: 111.9
click at [177, 115] on div "New search Hide Company lookalikes Personal information Job title Seniority Dep…" at bounding box center [211, 214] width 310 height 428
click at [30, 202] on icon "My lists" at bounding box center [27, 201] width 17 height 17
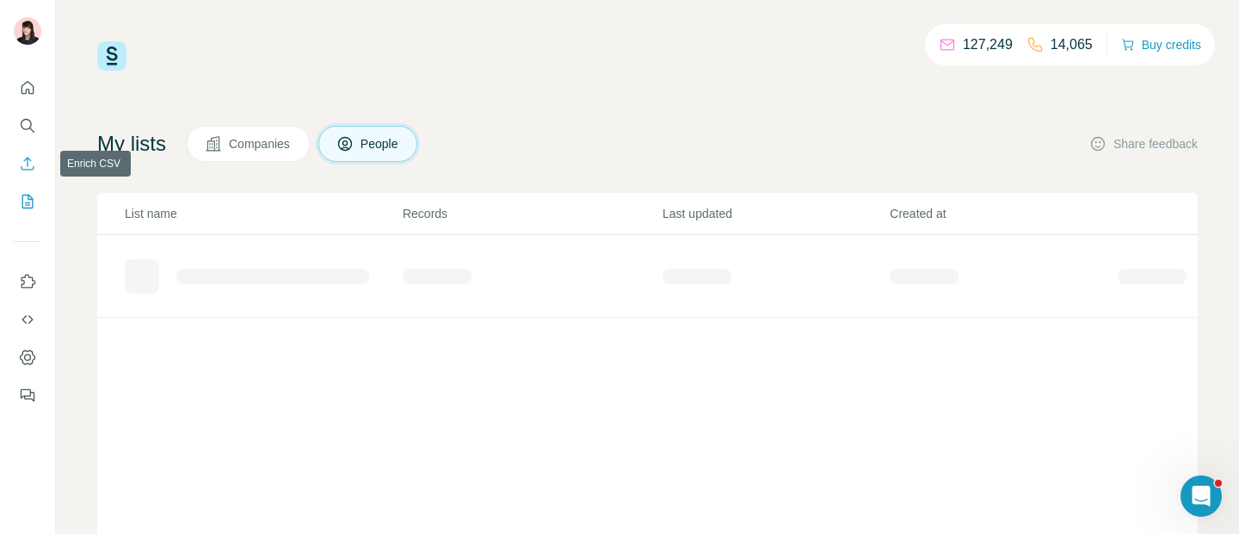
click at [25, 164] on icon "Enrich CSV" at bounding box center [27, 163] width 17 height 17
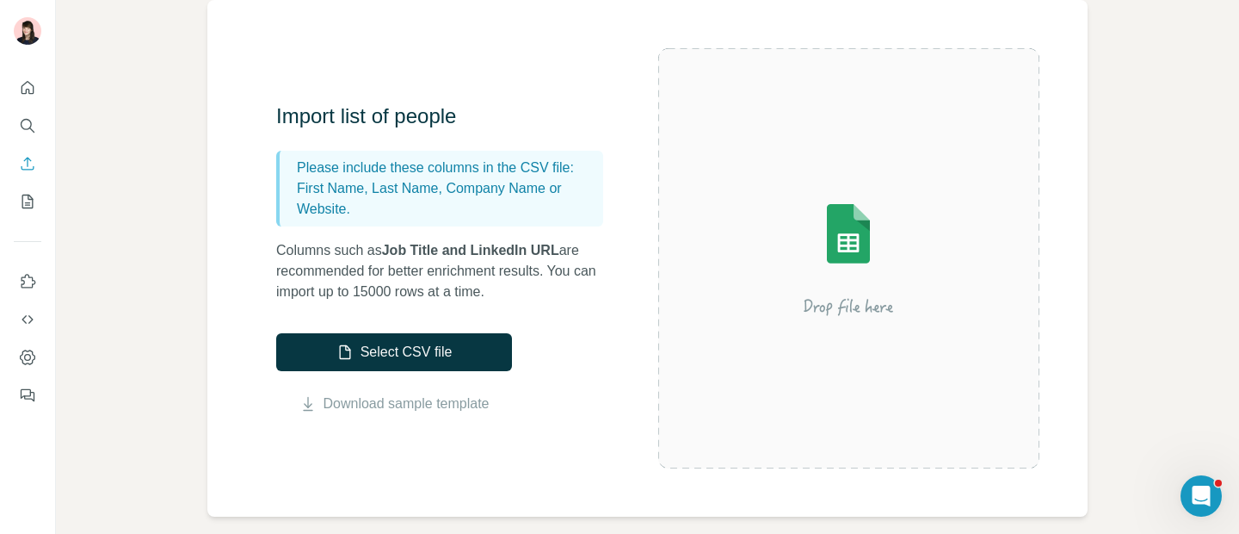
scroll to position [133, 0]
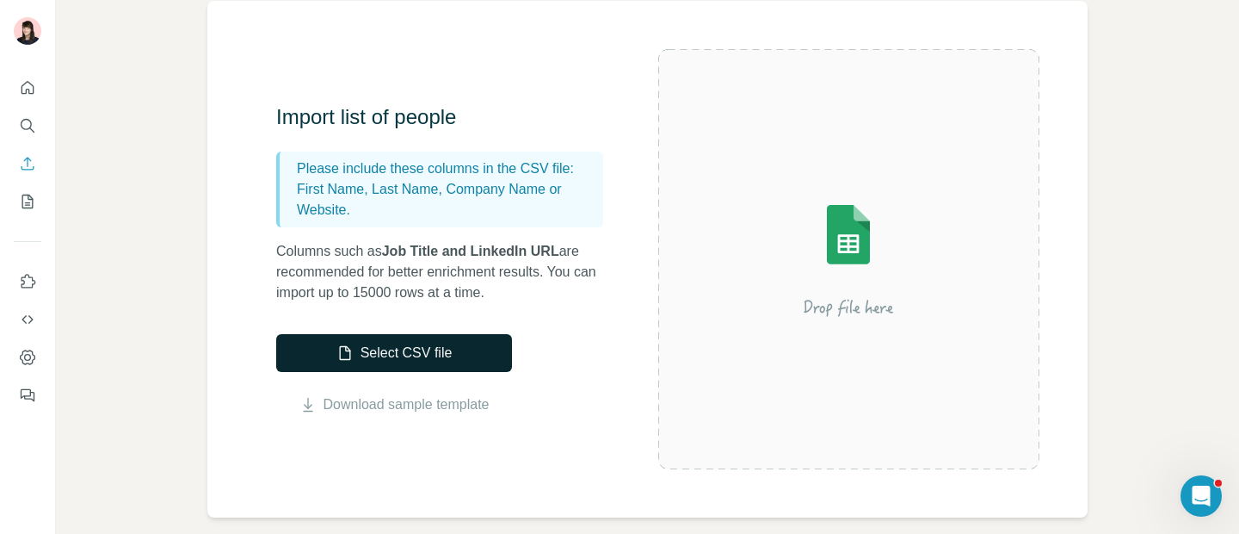
click at [410, 355] on button "Select CSV file" at bounding box center [394, 353] width 236 height 38
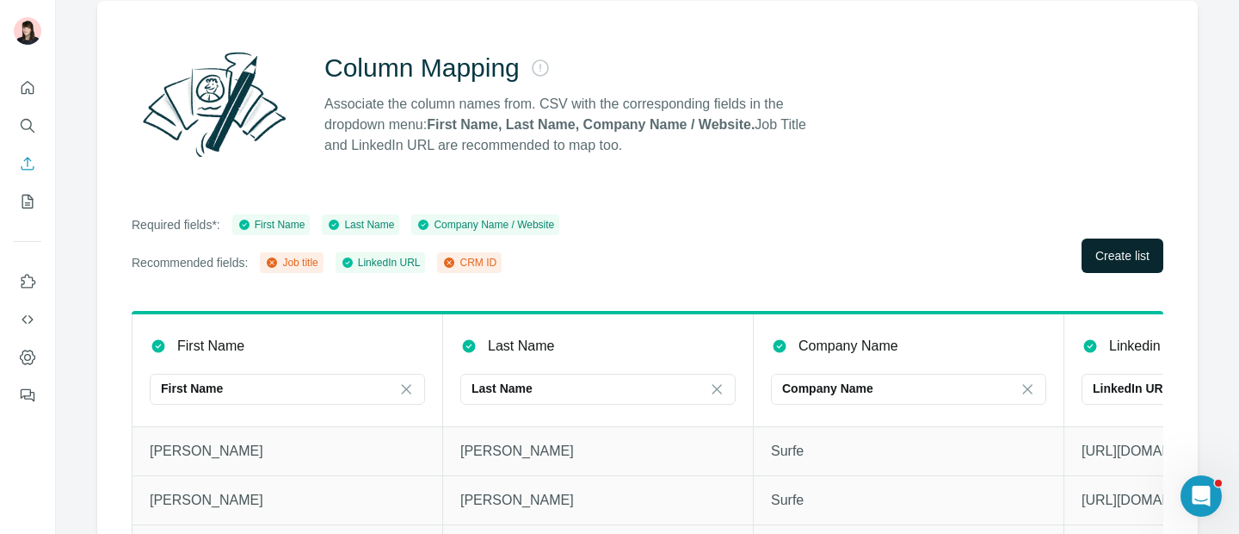
click at [1106, 257] on span "Create list" at bounding box center [1123, 255] width 54 height 17
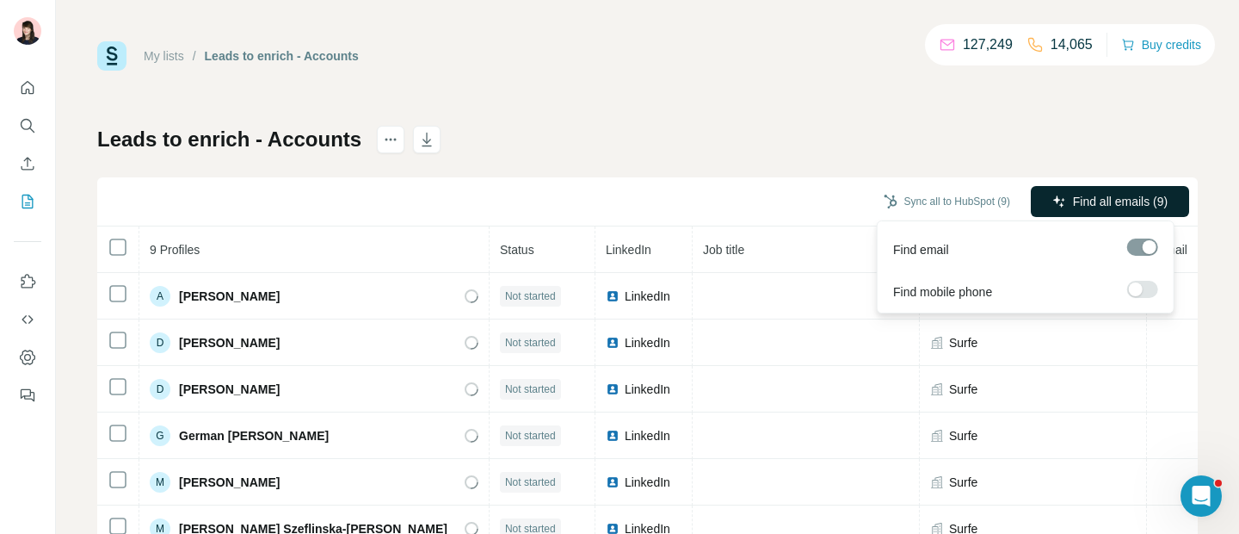
click at [1099, 202] on span "Find all emails (9)" at bounding box center [1120, 201] width 95 height 17
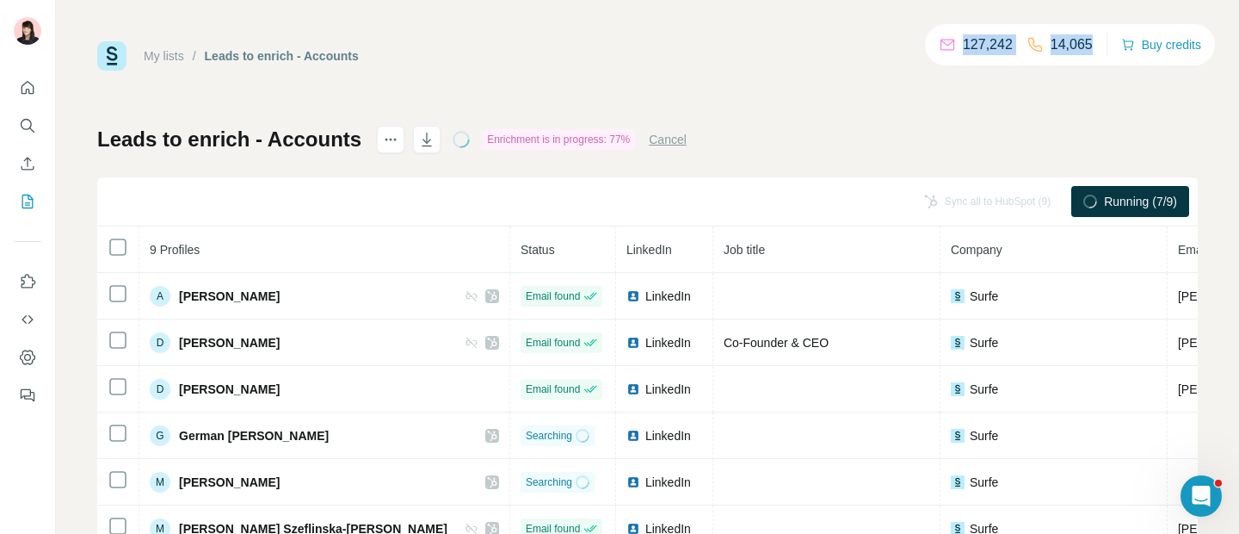
drag, startPoint x: 951, startPoint y: 39, endPoint x: 1089, endPoint y: 39, distance: 137.7
click at [1089, 39] on div "127,242 14,065 Buy credits" at bounding box center [1070, 44] width 290 height 41
